Goal: Information Seeking & Learning: Find specific fact

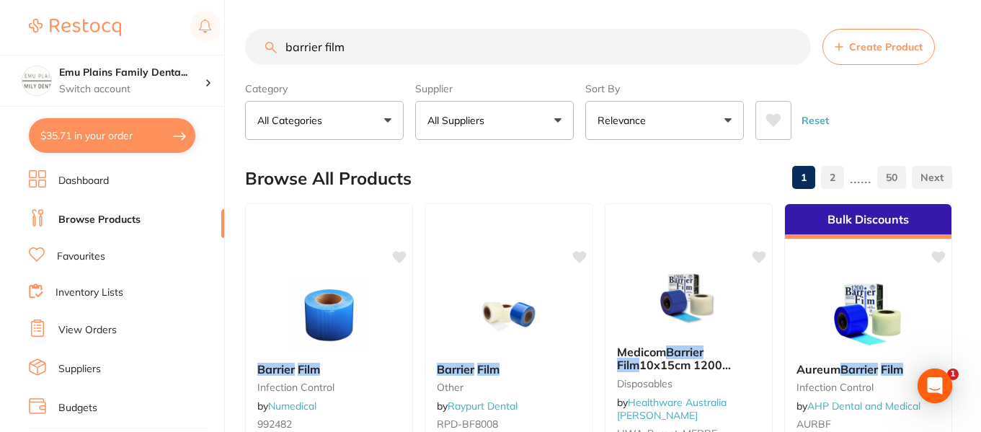
click at [795, 46] on input "barrier film" at bounding box center [528, 47] width 566 height 36
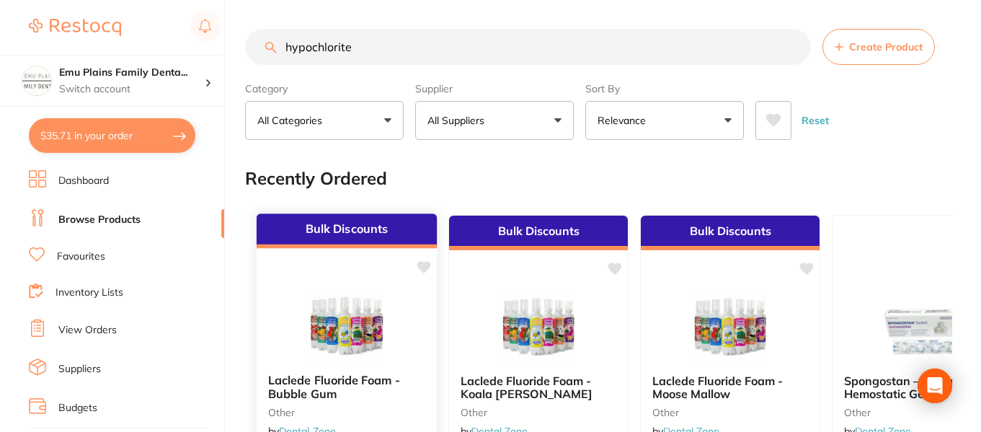
type input "hypochlorite"
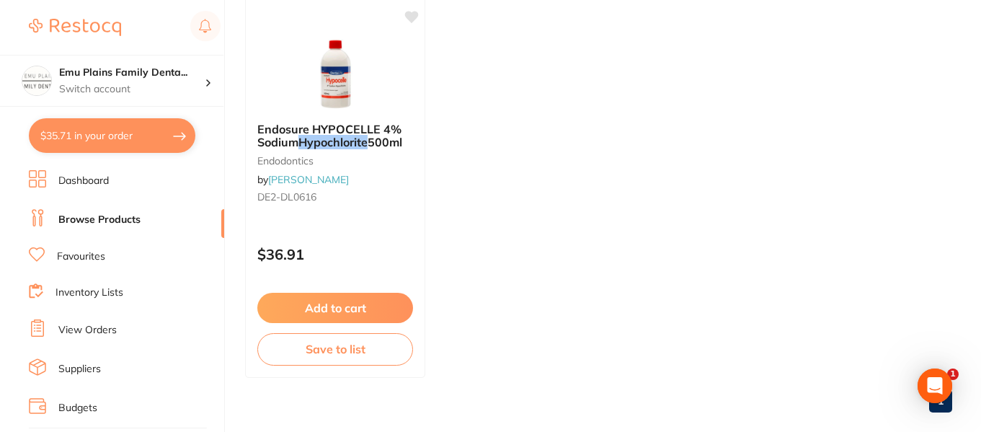
scroll to position [207, 0]
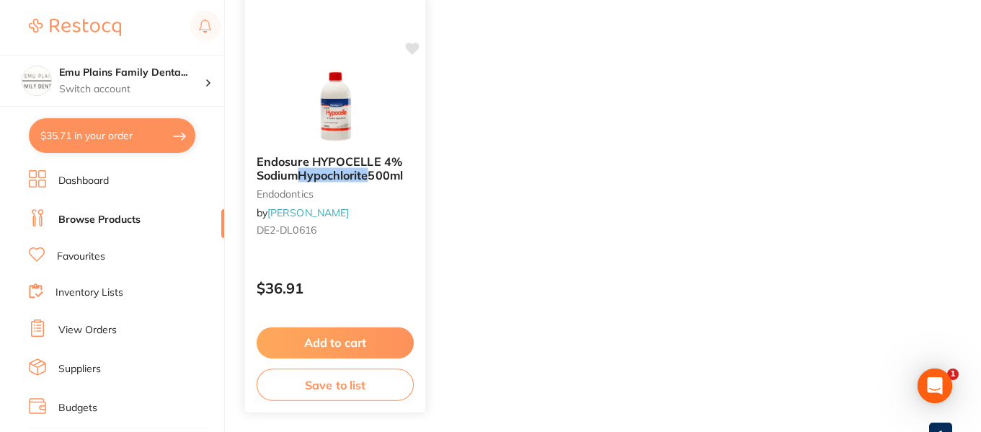
click at [342, 123] on img at bounding box center [335, 107] width 94 height 73
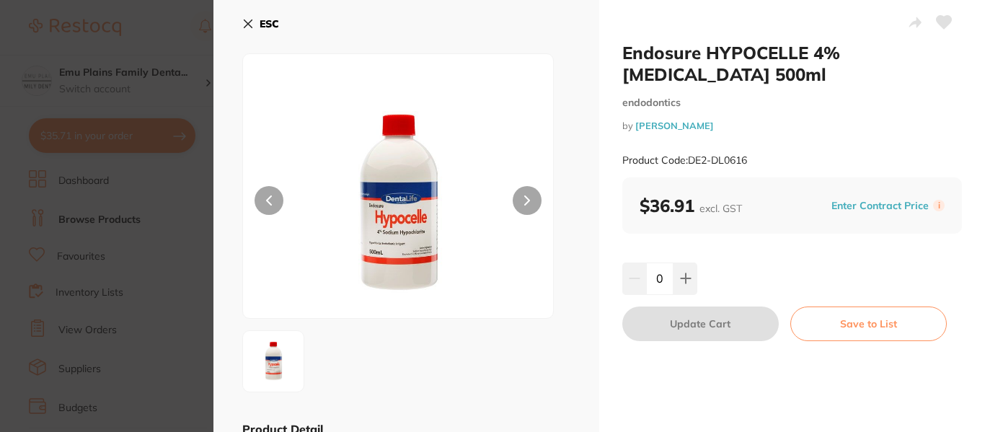
click at [252, 25] on icon at bounding box center [248, 24] width 12 height 12
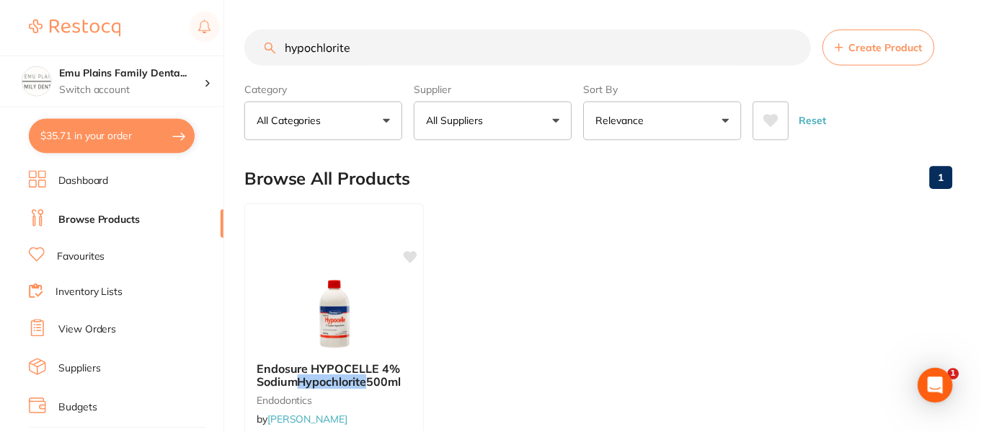
scroll to position [207, 0]
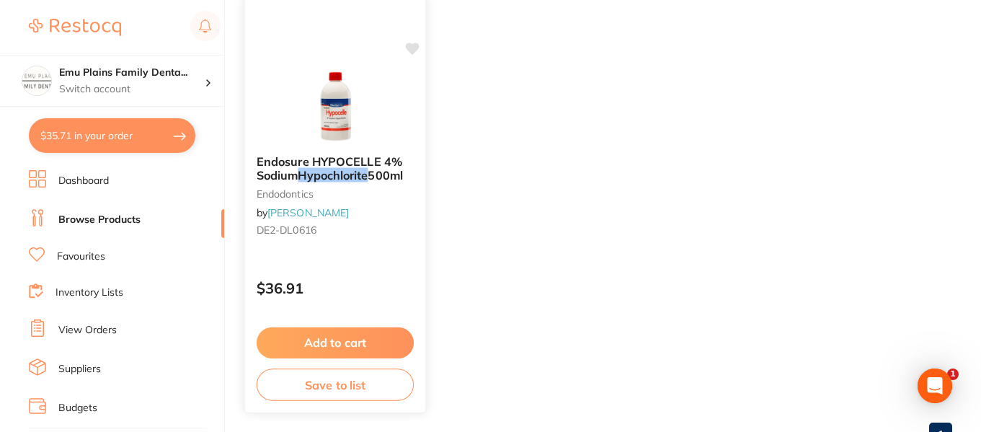
click at [295, 170] on span "Endosure HYPOCELLE 4% Sodium" at bounding box center [330, 168] width 146 height 28
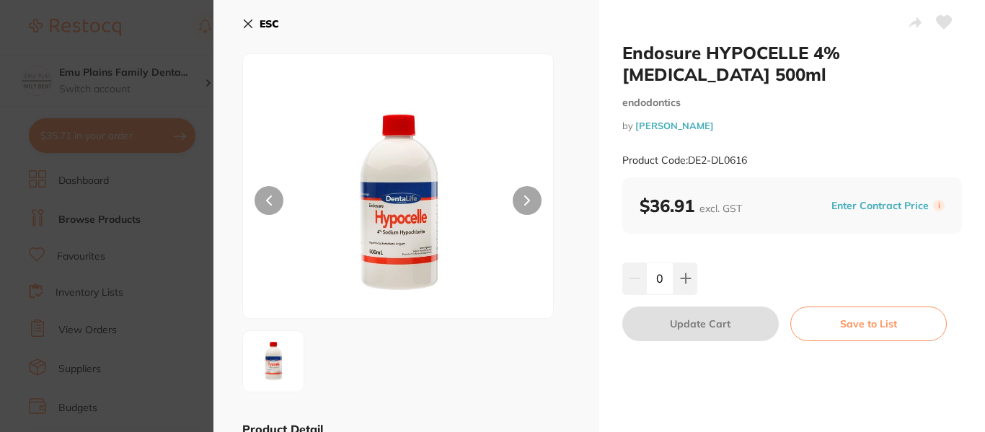
drag, startPoint x: 617, startPoint y: 52, endPoint x: 800, endPoint y: 83, distance: 185.8
click at [800, 83] on div "Endosure HYPOCELLE 4% [MEDICAL_DATA] 500ml endodontics by [PERSON_NAME] Product…" at bounding box center [792, 277] width 386 height 555
copy h2 "Endosure HYPOCELLE 4% [MEDICAL_DATA] 500ml"
